Goal: Navigation & Orientation: Find specific page/section

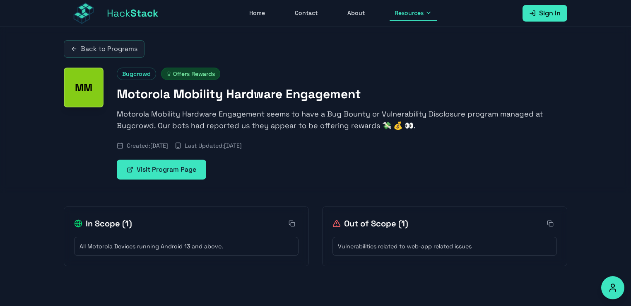
click at [74, 48] on icon at bounding box center [74, 49] width 7 height 7
click at [105, 11] on link "Hack Stack" at bounding box center [111, 13] width 95 height 26
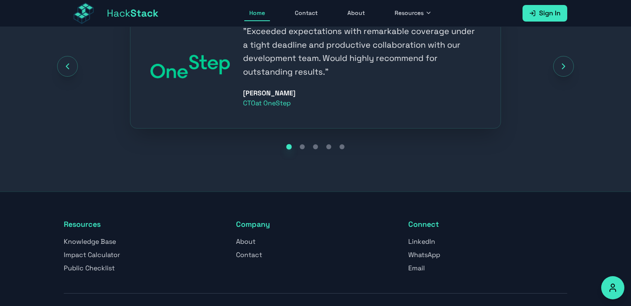
scroll to position [1015, 0]
